Goal: Task Accomplishment & Management: Use online tool/utility

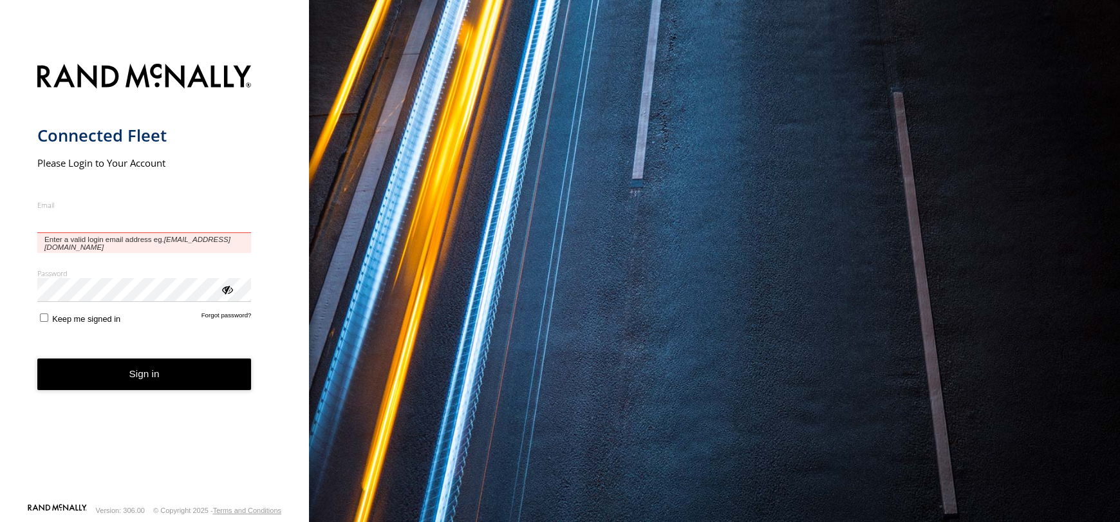
type input "**********"
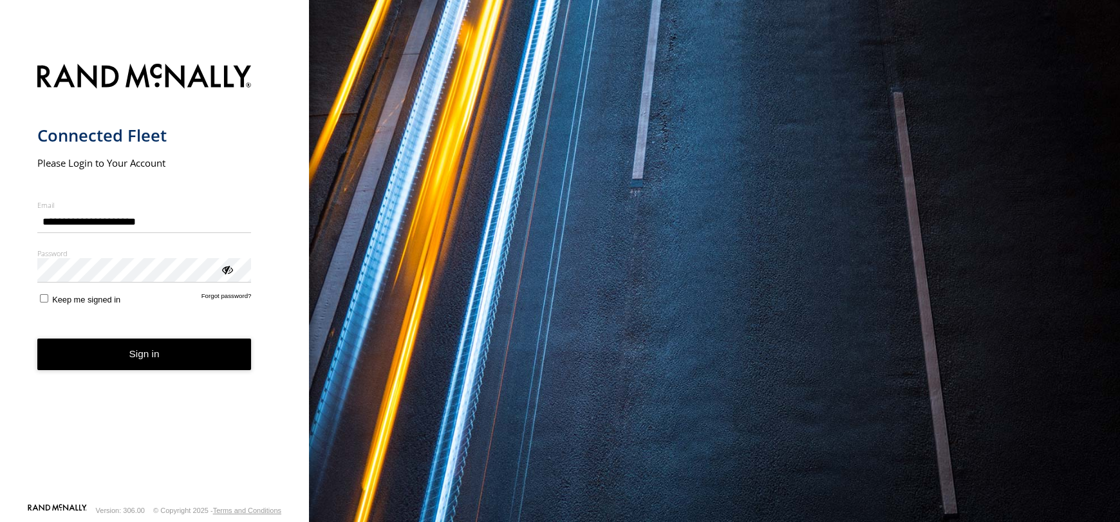
click at [91, 369] on button "Sign in" at bounding box center [144, 355] width 214 height 32
